Goal: Navigation & Orientation: Find specific page/section

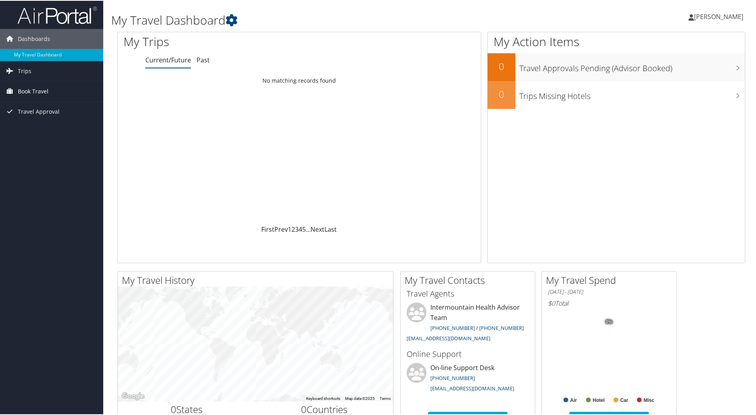
click at [35, 88] on span "Book Travel" at bounding box center [33, 91] width 31 height 20
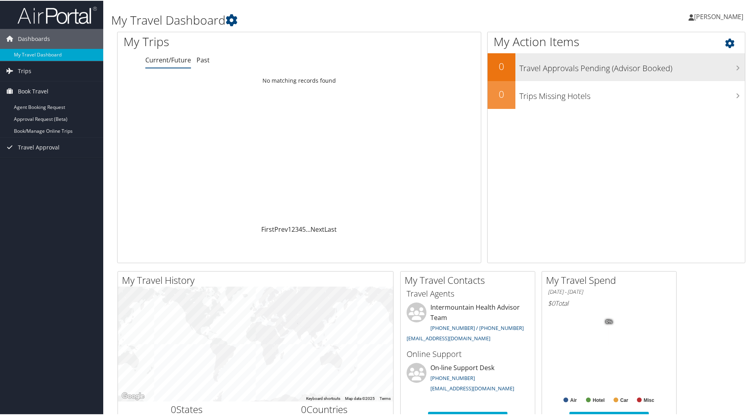
click at [629, 69] on h3 "Travel Approvals Pending (Advisor Booked)" at bounding box center [633, 65] width 226 height 15
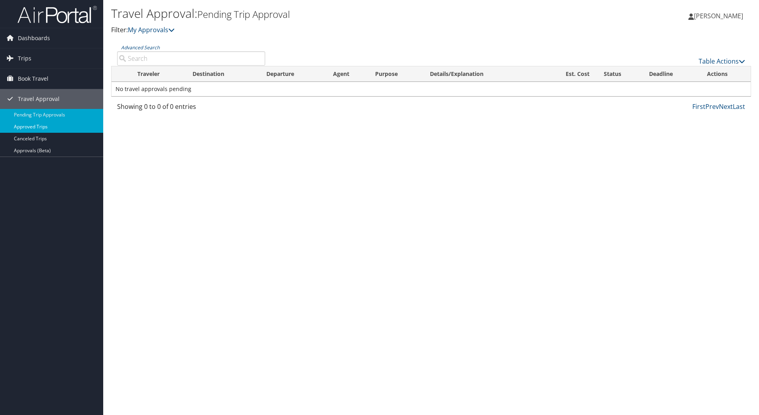
click at [39, 126] on link "Approved Trips" at bounding box center [51, 127] width 103 height 12
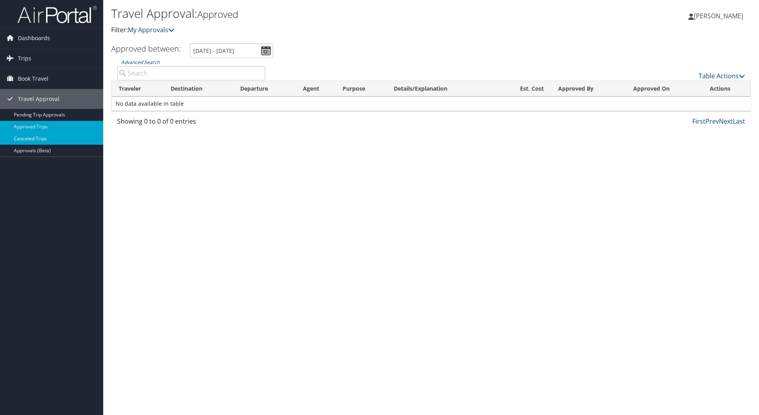
click at [33, 136] on link "Canceled Trips" at bounding box center [51, 139] width 103 height 12
click at [31, 77] on span "Book Travel" at bounding box center [33, 79] width 31 height 20
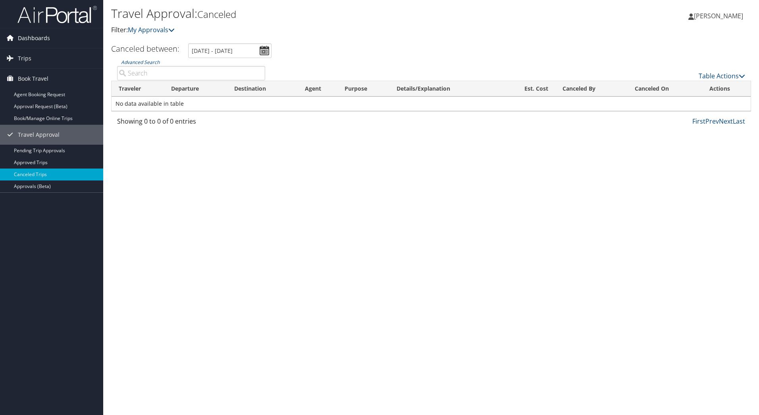
click at [30, 37] on span "Dashboards" at bounding box center [34, 38] width 32 height 20
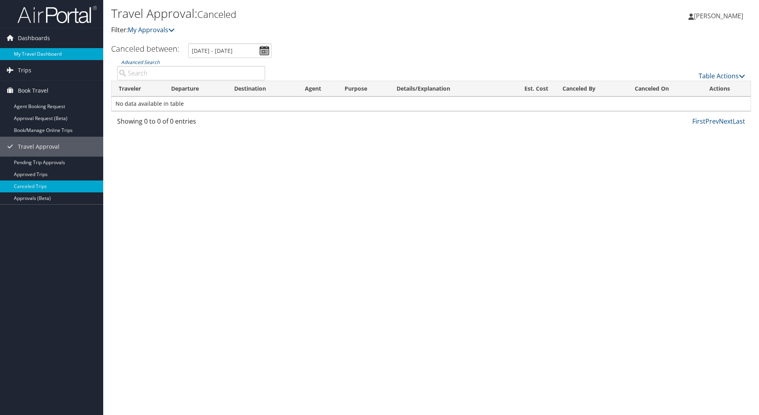
click at [34, 48] on li "Dashboards My Travel Dashboard" at bounding box center [51, 44] width 103 height 32
click at [33, 50] on link "My Travel Dashboard" at bounding box center [51, 54] width 103 height 12
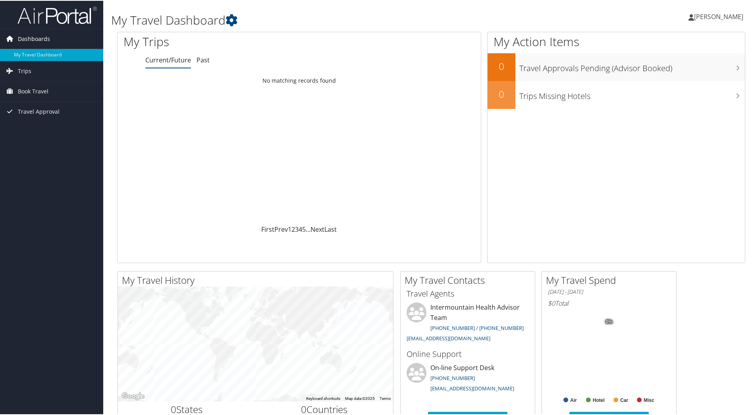
click at [37, 38] on span "Dashboards" at bounding box center [34, 38] width 32 height 20
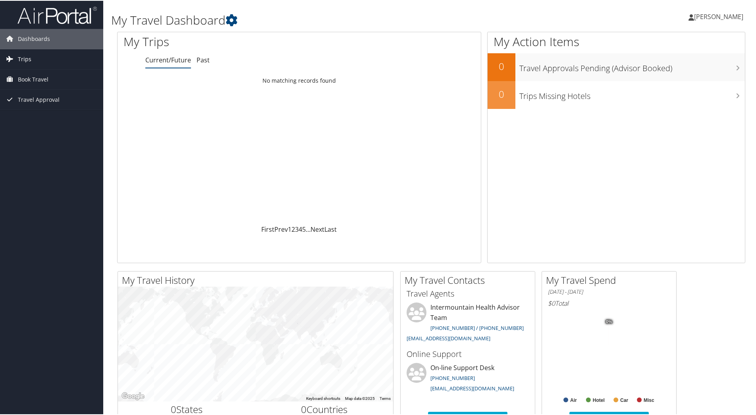
click at [25, 60] on span "Trips" at bounding box center [25, 58] width 14 height 20
click at [27, 86] on link "Past Trips" at bounding box center [51, 86] width 103 height 12
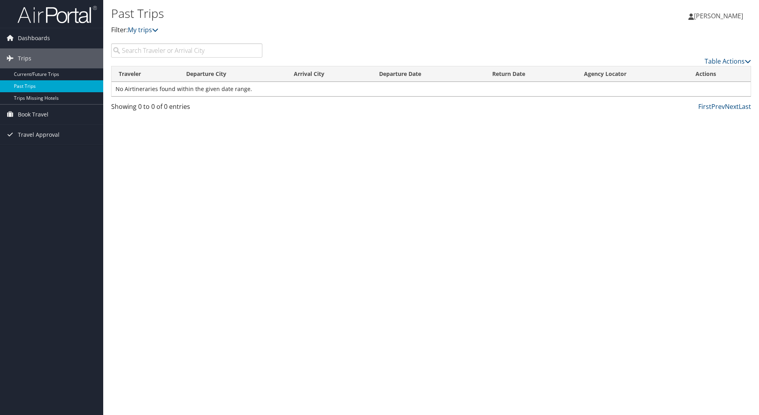
click at [27, 87] on link "Past Trips" at bounding box center [51, 86] width 103 height 12
click at [145, 30] on link "My trips" at bounding box center [143, 29] width 31 height 9
click at [36, 37] on span "Dashboards" at bounding box center [34, 38] width 32 height 20
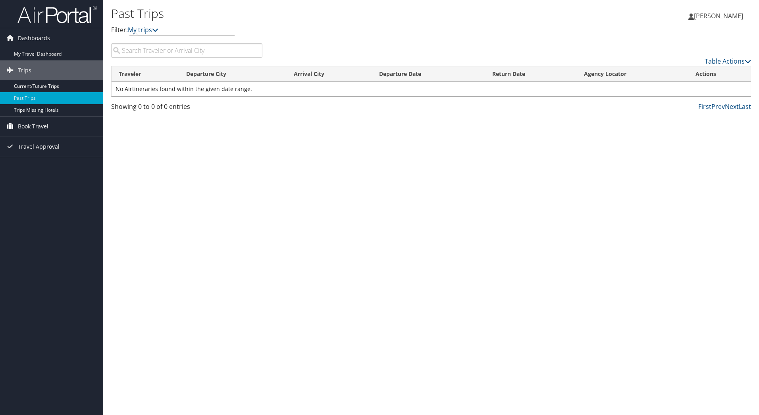
click at [33, 126] on span "Book Travel" at bounding box center [33, 126] width 31 height 20
click at [38, 38] on span "Dashboards" at bounding box center [34, 38] width 32 height 20
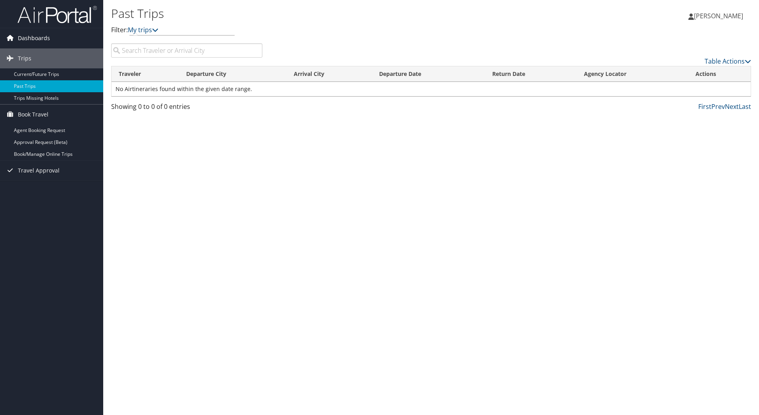
click at [38, 38] on span "Dashboards" at bounding box center [34, 38] width 32 height 20
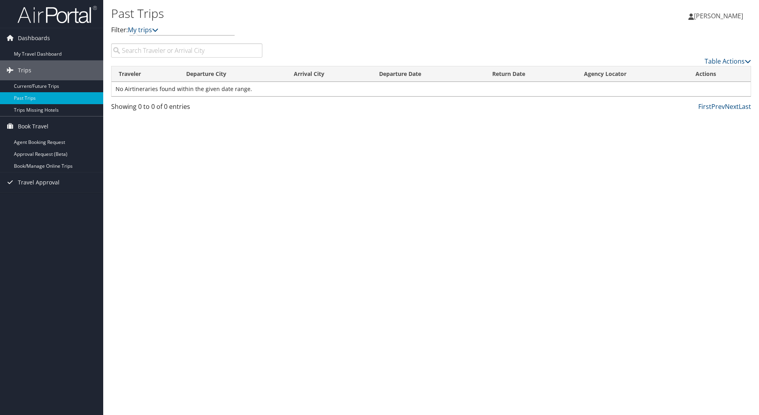
click at [726, 17] on span "[PERSON_NAME]" at bounding box center [718, 16] width 49 height 9
click at [678, 43] on link "My Settings" at bounding box center [699, 44] width 89 height 14
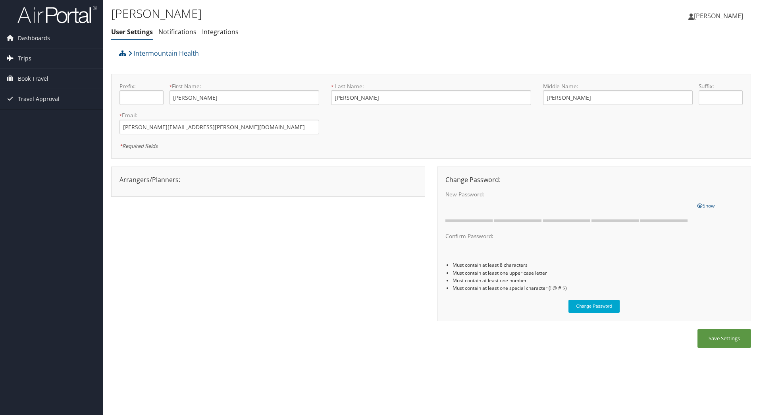
click at [27, 59] on span "Trips" at bounding box center [25, 58] width 14 height 20
click at [21, 73] on link "Current/Future Trips" at bounding box center [51, 74] width 103 height 12
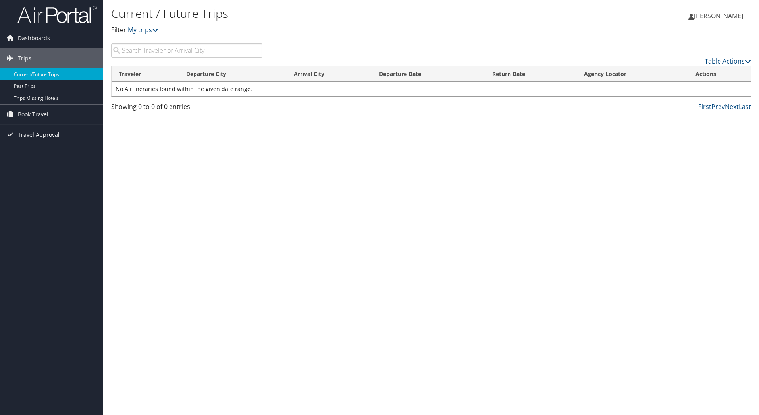
click at [27, 135] on span "Travel Approval" at bounding box center [39, 135] width 42 height 20
click at [42, 174] on link "Canceled Trips" at bounding box center [51, 174] width 103 height 12
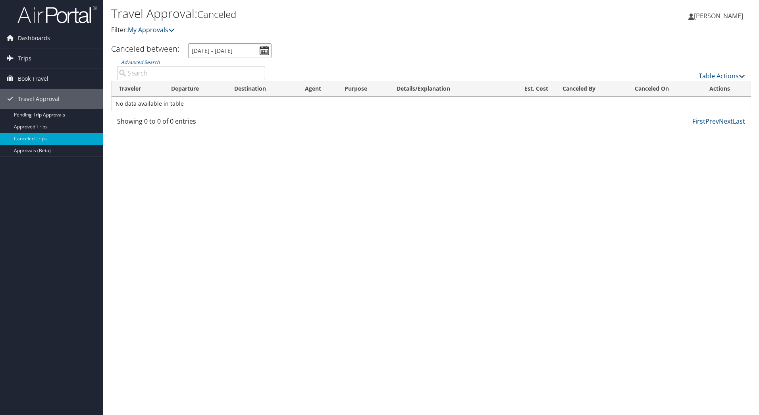
click at [265, 51] on input "7/11/2025 - 8/11/2025" at bounding box center [229, 50] width 83 height 15
click at [266, 47] on input "7/11/2025 - 8/11/2025" at bounding box center [229, 50] width 83 height 15
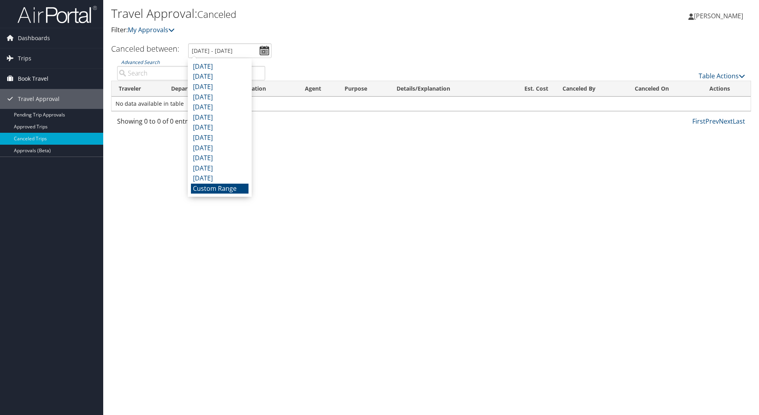
click at [34, 79] on span "Book Travel" at bounding box center [33, 79] width 31 height 20
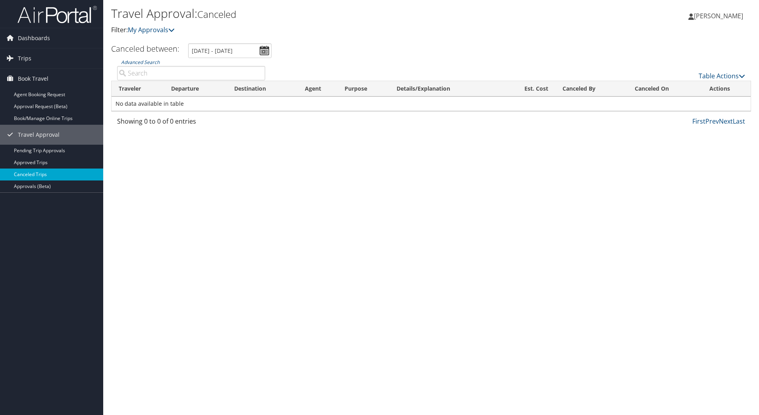
click at [30, 173] on link "Canceled Trips" at bounding box center [51, 174] width 103 height 12
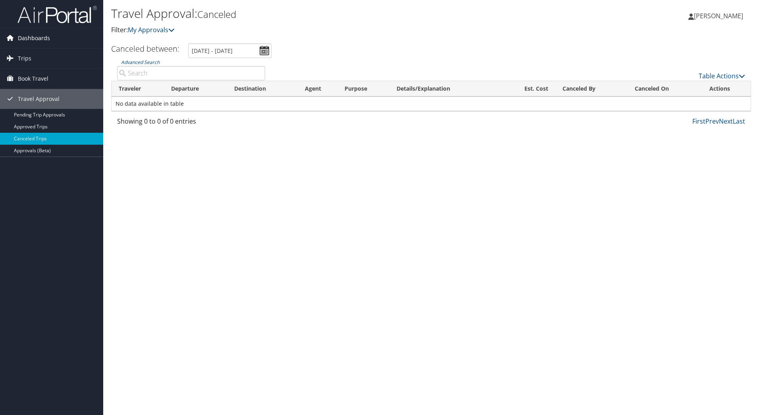
click at [40, 34] on span "Dashboards" at bounding box center [34, 38] width 32 height 20
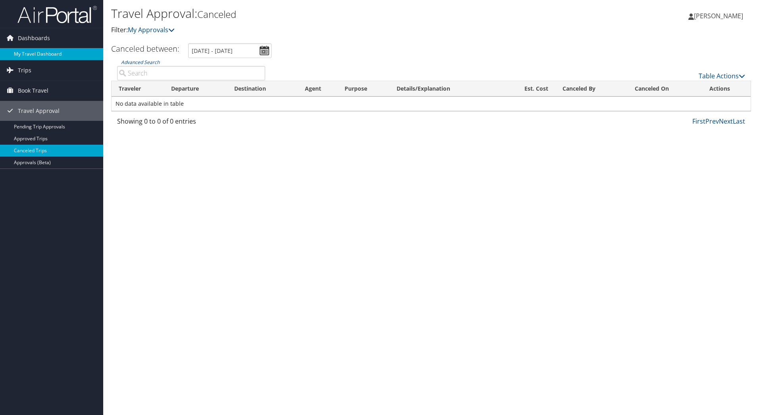
click at [44, 53] on link "My Travel Dashboard" at bounding box center [51, 54] width 103 height 12
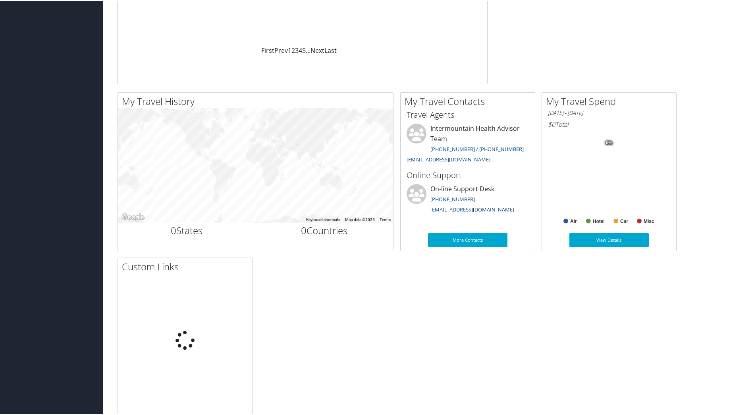
scroll to position [193, 0]
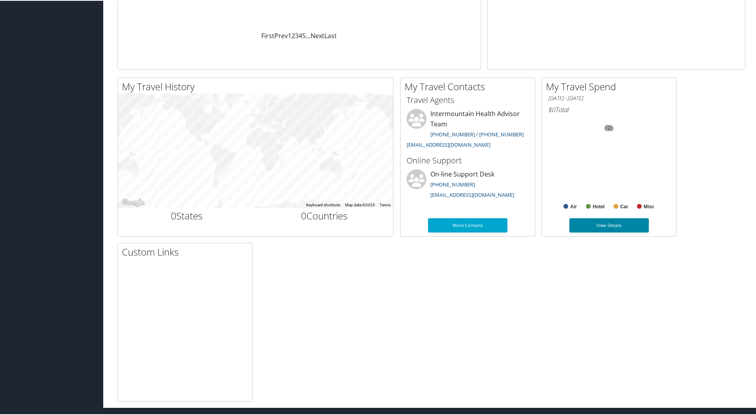
click at [597, 228] on link "View Details" at bounding box center [609, 224] width 79 height 14
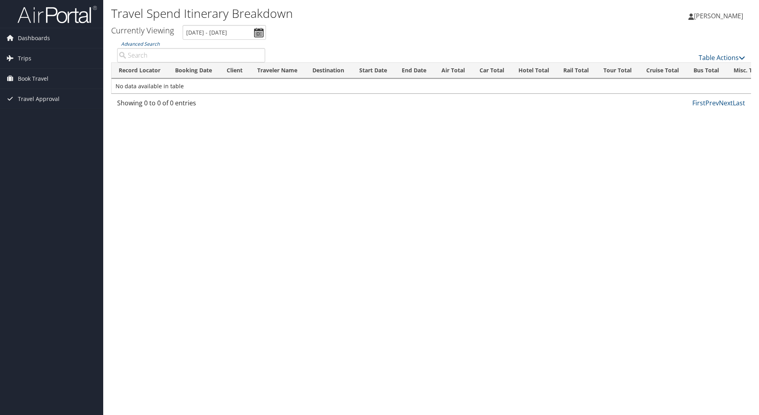
click at [708, 18] on span "[PERSON_NAME]" at bounding box center [718, 16] width 49 height 9
click at [557, 185] on div "Travel Spend Itinerary Breakdown [PERSON_NAME] [PERSON_NAME] My Settings Travel…" at bounding box center [431, 207] width 656 height 415
